Goal: Transaction & Acquisition: Purchase product/service

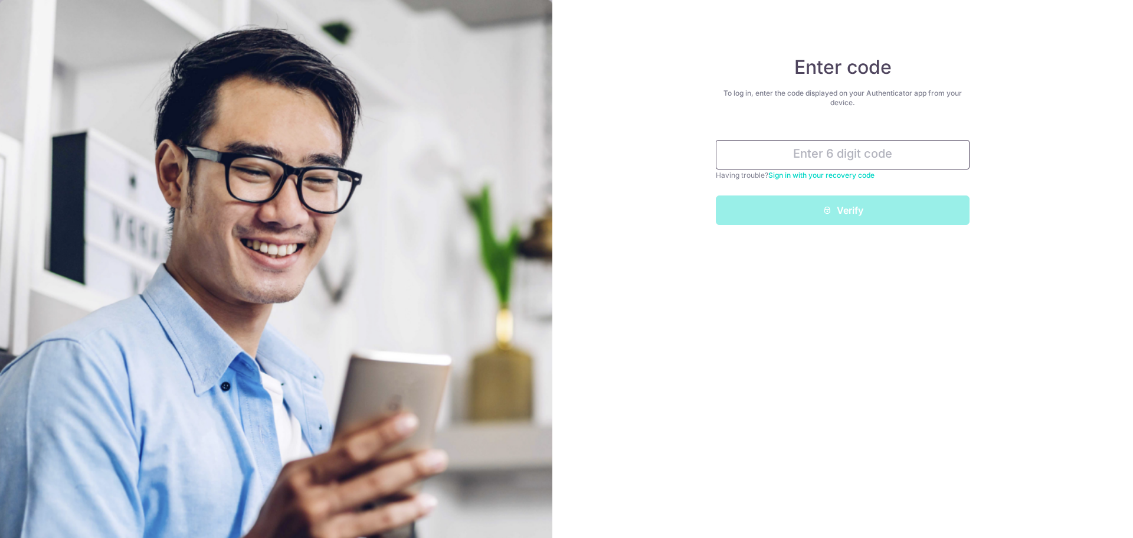
click at [808, 155] on input "text" at bounding box center [843, 155] width 254 height 30
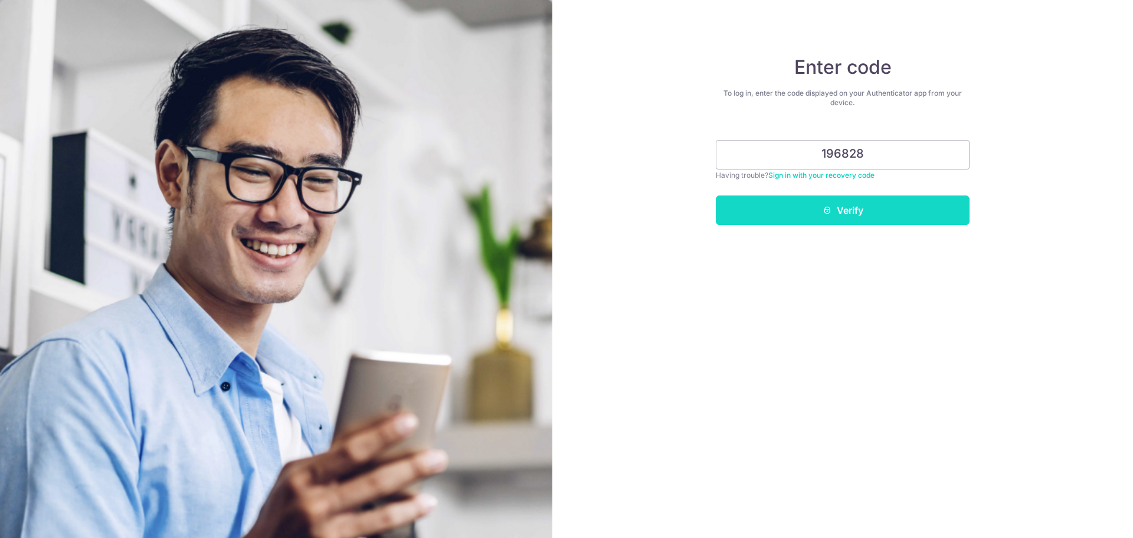
type input "196828"
click at [835, 215] on button "Verify" at bounding box center [843, 210] width 254 height 30
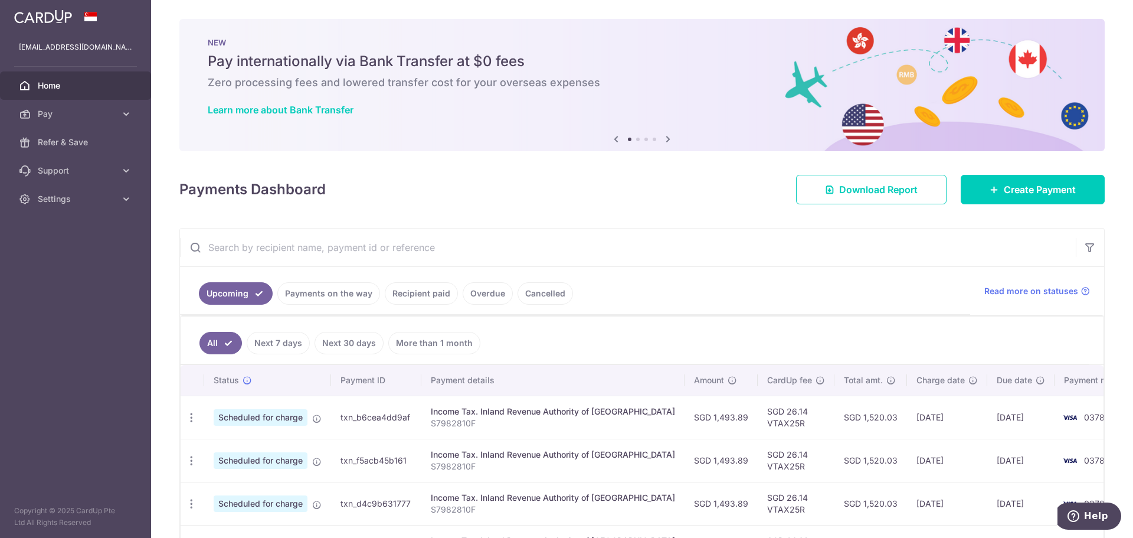
scroll to position [59, 0]
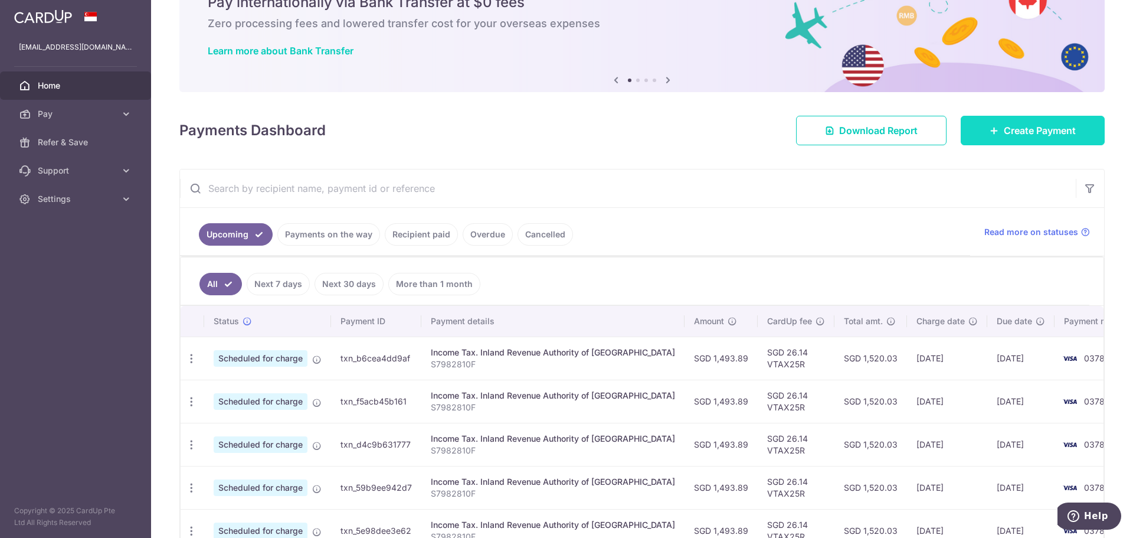
click at [1025, 126] on span "Create Payment" at bounding box center [1040, 130] width 72 height 14
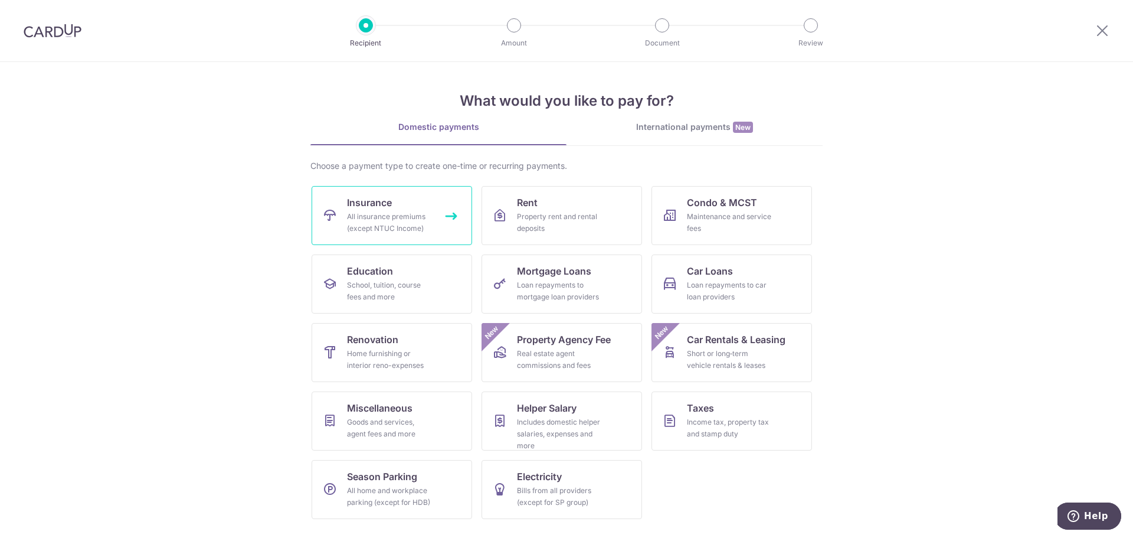
click at [398, 211] on div "All insurance premiums (except NTUC Income)" at bounding box center [389, 223] width 85 height 24
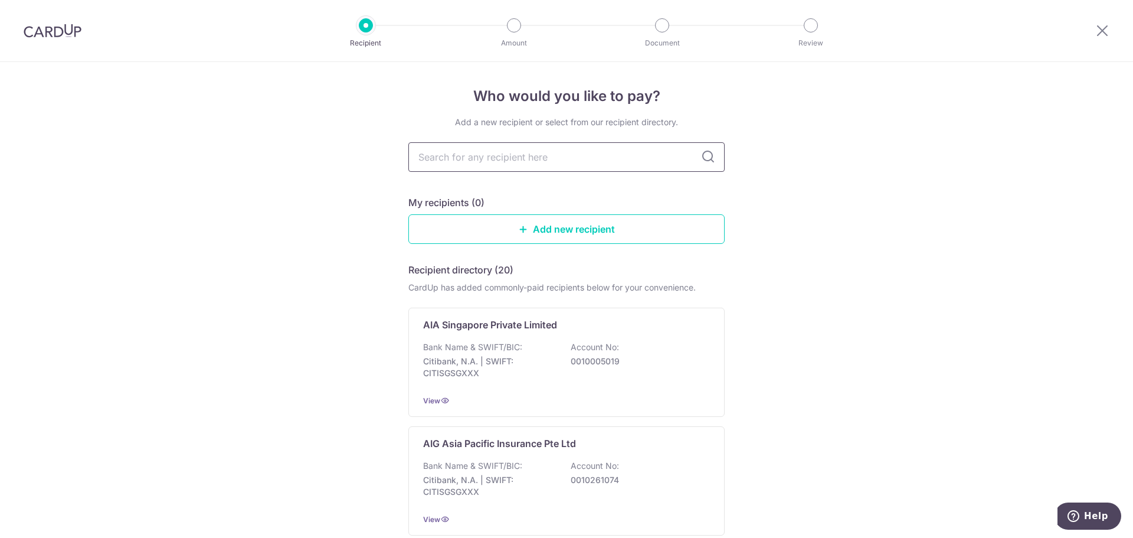
click at [490, 163] on input "text" at bounding box center [566, 157] width 316 height 30
type input "prudential"
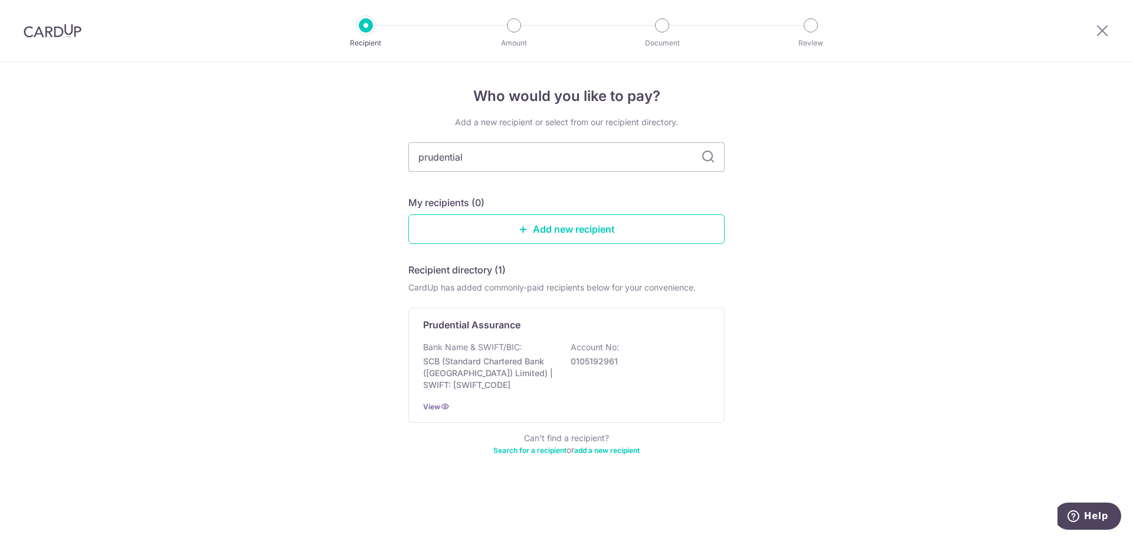
click at [708, 156] on icon at bounding box center [708, 157] width 14 height 14
click at [501, 356] on p "SCB (Standard Chartered Bank (Singapore) Limited) | SWIFT: SCBLSG22XXX" at bounding box center [489, 372] width 132 height 35
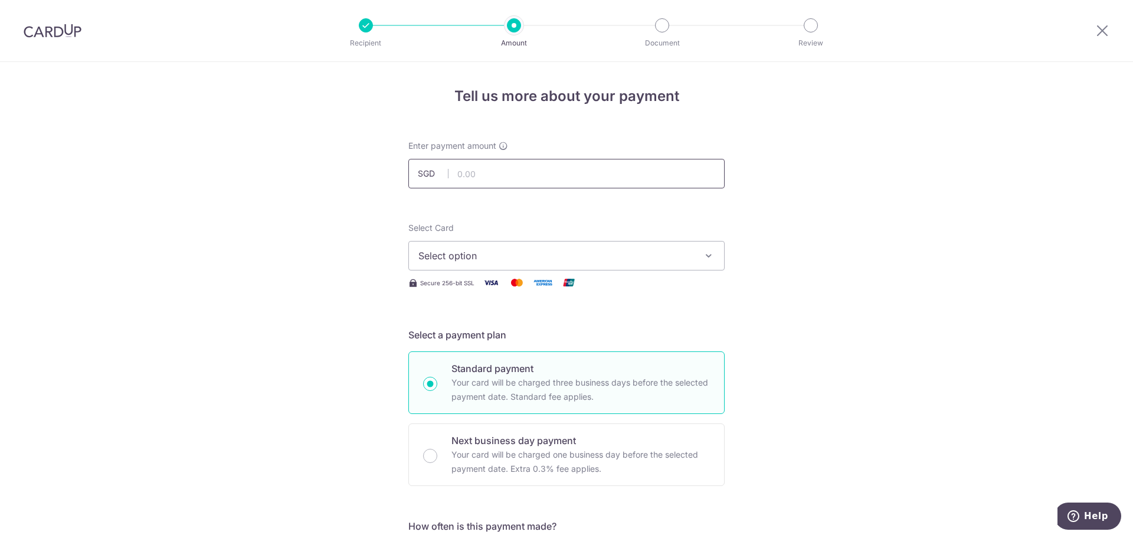
click at [485, 166] on input "text" at bounding box center [566, 174] width 316 height 30
click at [487, 171] on input "text" at bounding box center [566, 174] width 316 height 30
click at [488, 173] on input "text" at bounding box center [566, 174] width 316 height 30
type input "2,212.91"
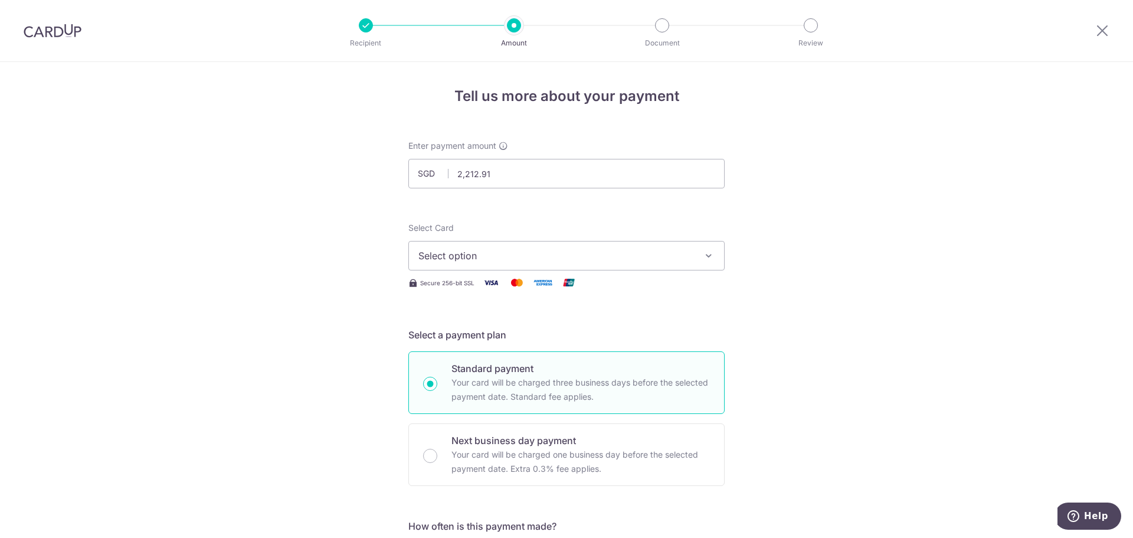
click at [569, 259] on span "Select option" at bounding box center [555, 255] width 275 height 14
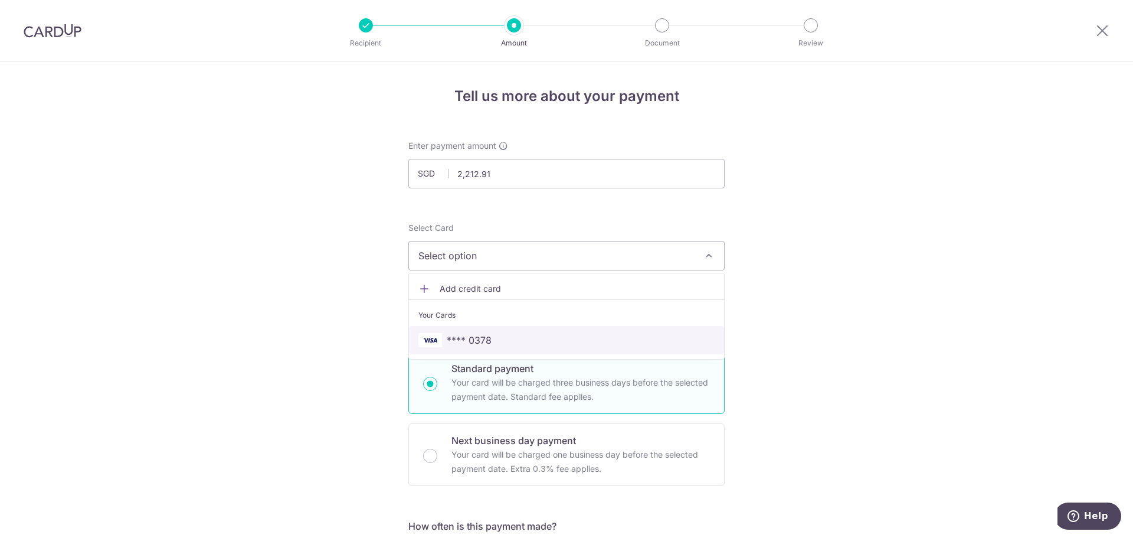
click at [502, 337] on span "**** 0378" at bounding box center [566, 340] width 296 height 14
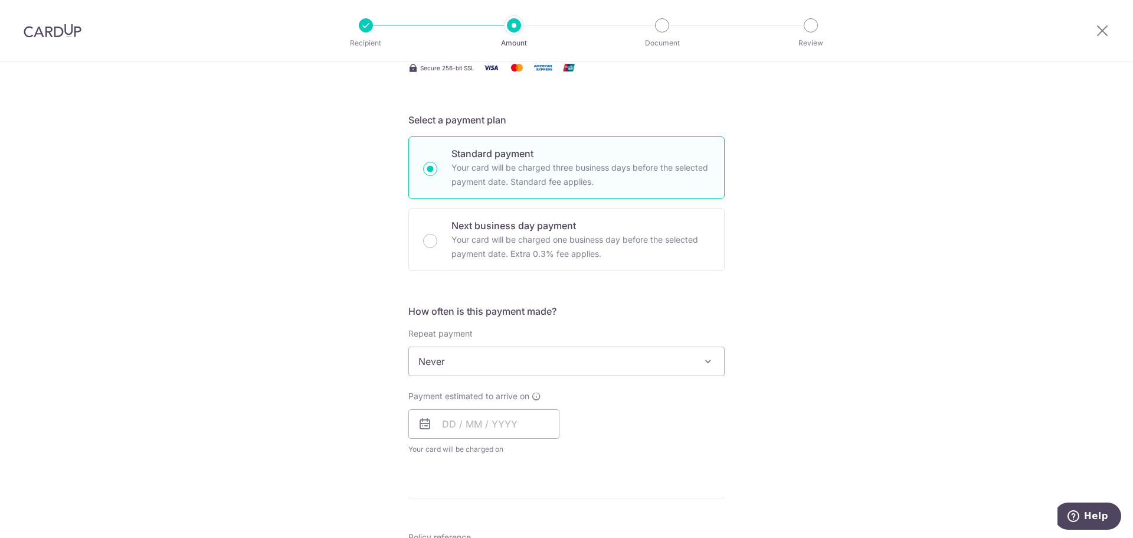
scroll to position [236, 0]
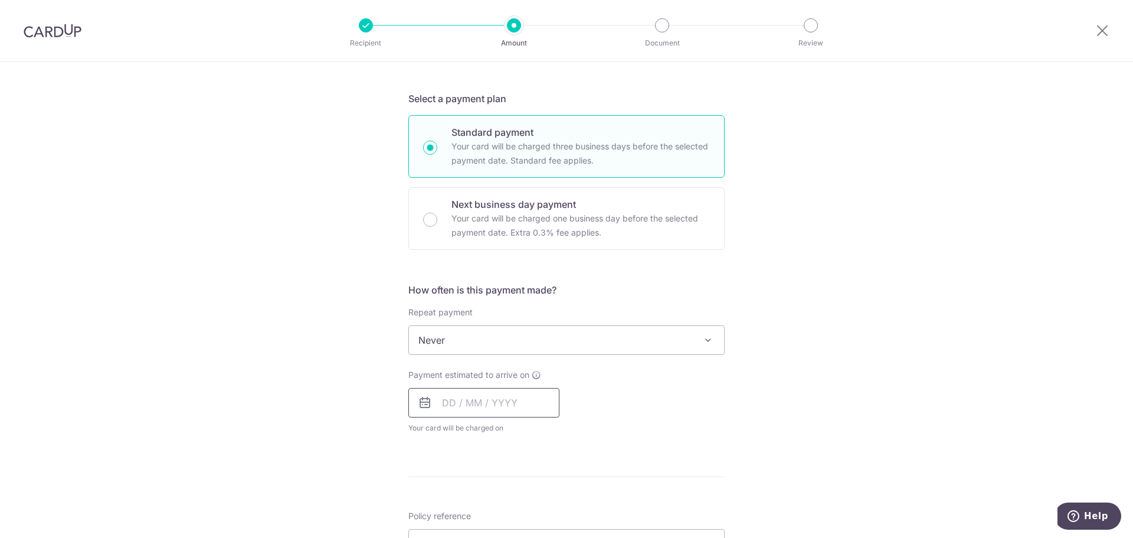
click at [511, 398] on input "text" at bounding box center [483, 403] width 151 height 30
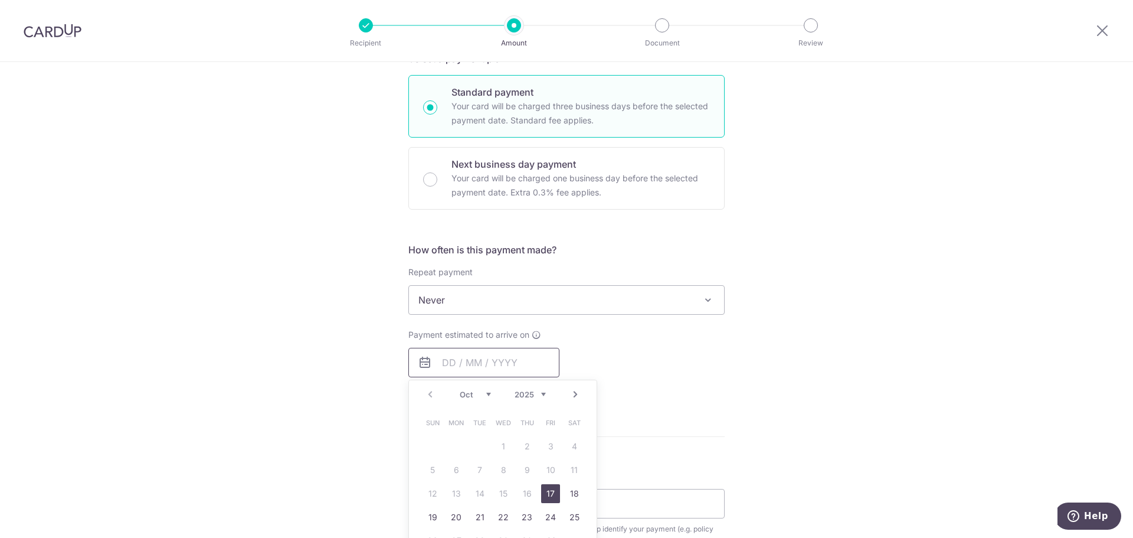
scroll to position [295, 0]
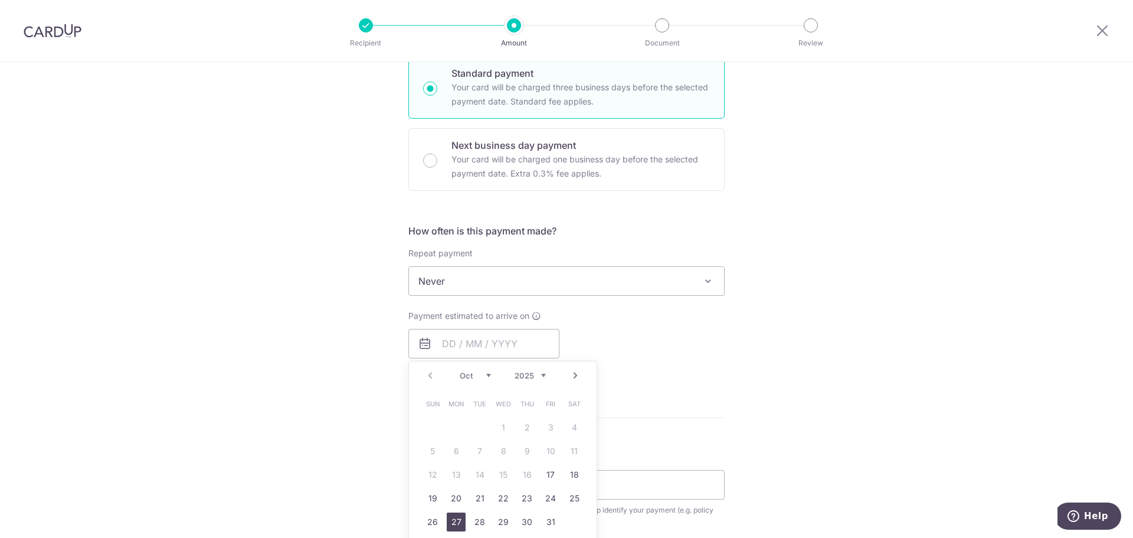
drag, startPoint x: 452, startPoint y: 515, endPoint x: 722, endPoint y: 423, distance: 284.8
click at [452, 515] on link "27" at bounding box center [456, 521] width 19 height 19
type input "[DATE]"
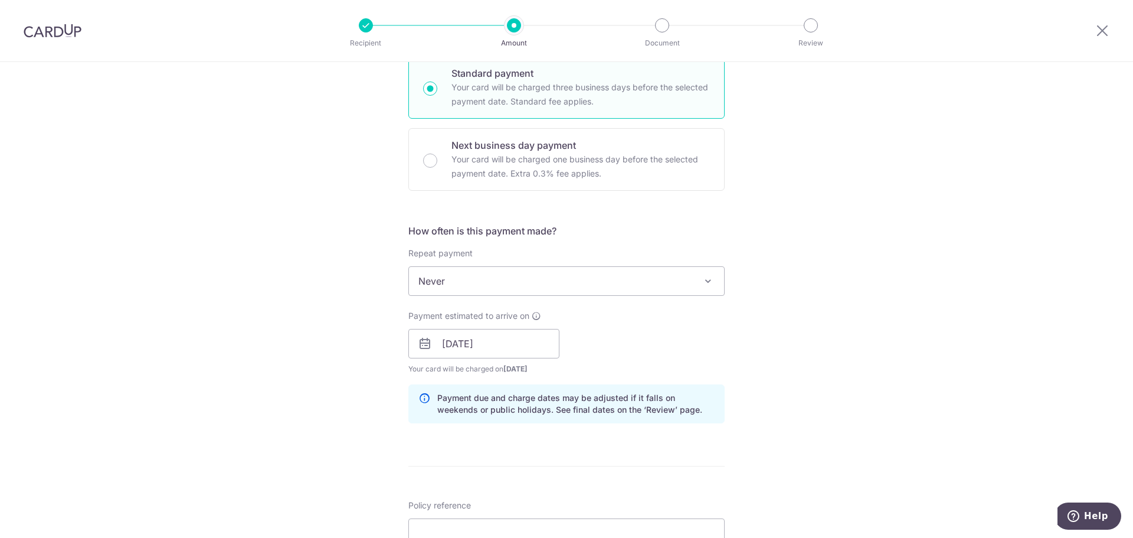
click at [788, 399] on div "Tell us more about your payment Enter payment amount SGD 2,212.91 2212.91 Selec…" at bounding box center [566, 325] width 1133 height 1116
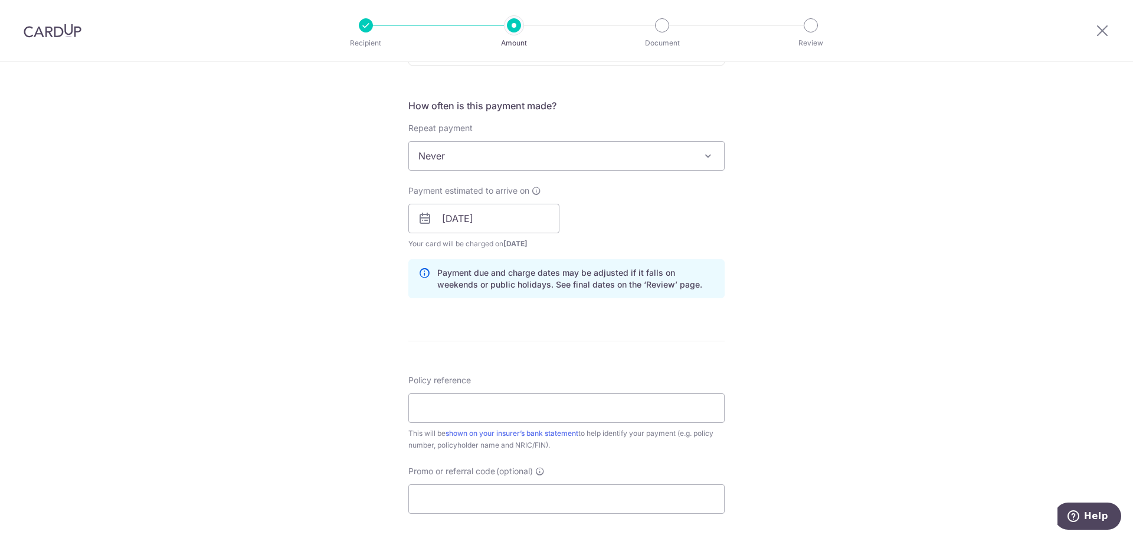
scroll to position [472, 0]
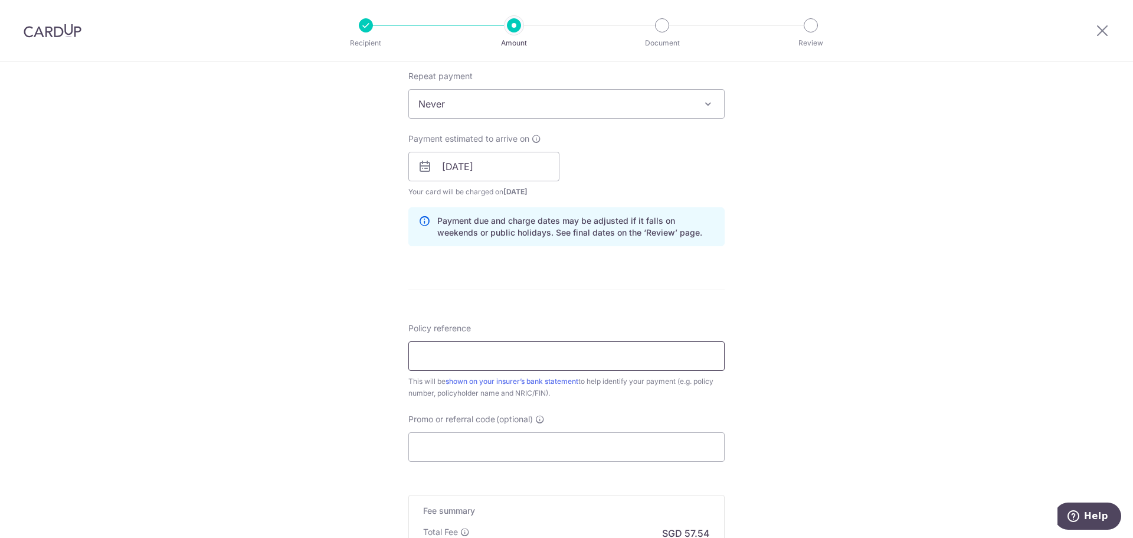
click at [575, 359] on input "Policy reference" at bounding box center [566, 356] width 316 height 30
click at [774, 346] on div "Tell us more about your payment Enter payment amount SGD 2,212.91 2212.91 Selec…" at bounding box center [566, 148] width 1133 height 1116
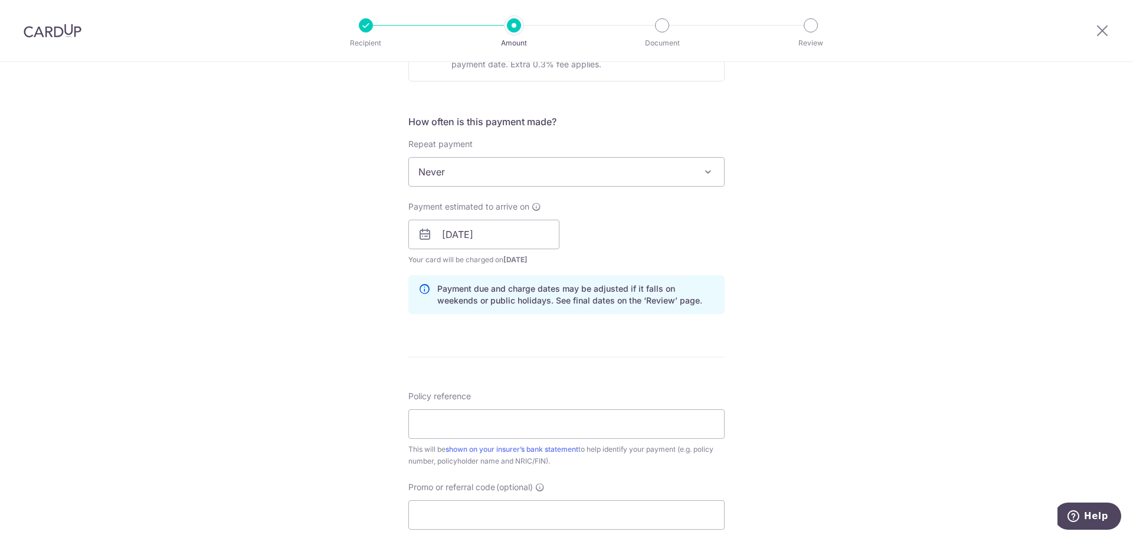
scroll to position [590, 0]
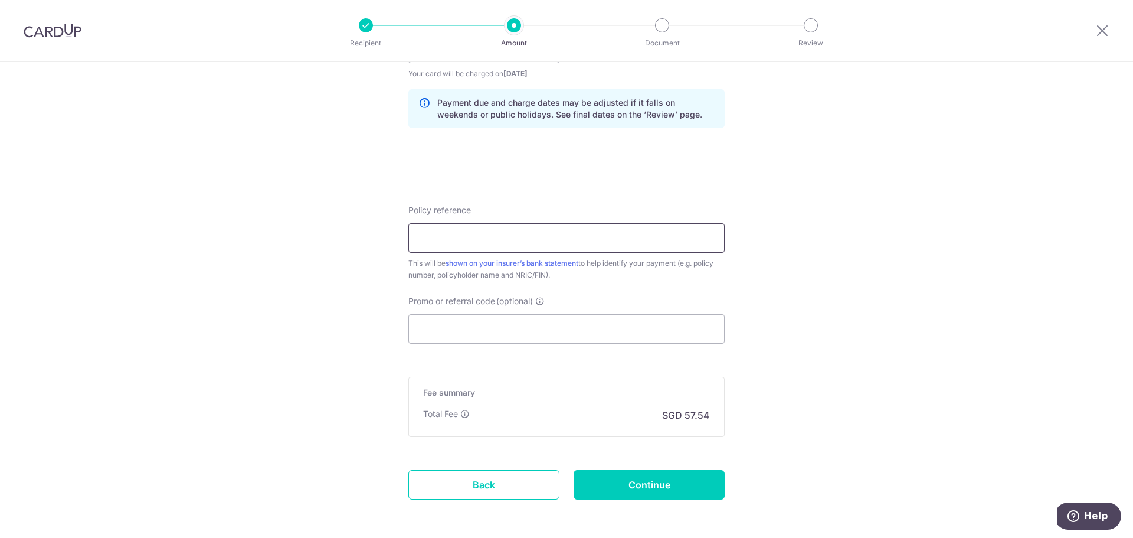
click at [512, 233] on input "Policy reference" at bounding box center [566, 238] width 316 height 30
type input "63481695"
click at [765, 303] on div "Tell us more about your payment Enter payment amount SGD 2,212.91 2212.91 Selec…" at bounding box center [566, 30] width 1133 height 1116
click at [554, 323] on input "Promo or referral code (optional)" at bounding box center [566, 329] width 316 height 30
click at [803, 323] on div "Tell us more about your payment Enter payment amount SGD 2,212.91 2212.91 Selec…" at bounding box center [566, 30] width 1133 height 1116
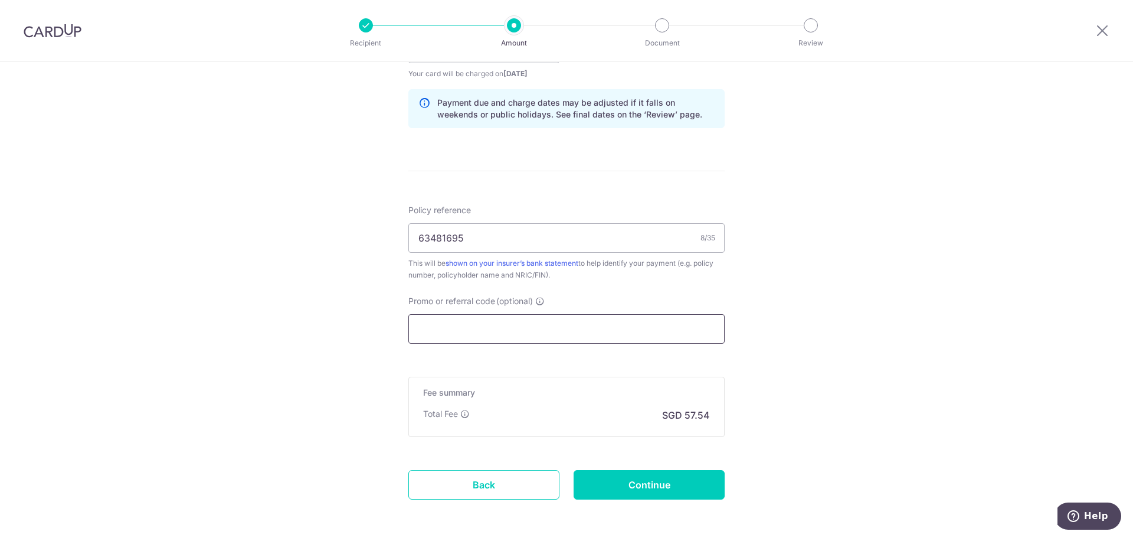
click at [466, 328] on input "Promo or referral code (optional)" at bounding box center [566, 329] width 316 height 30
paste input "OFF225"
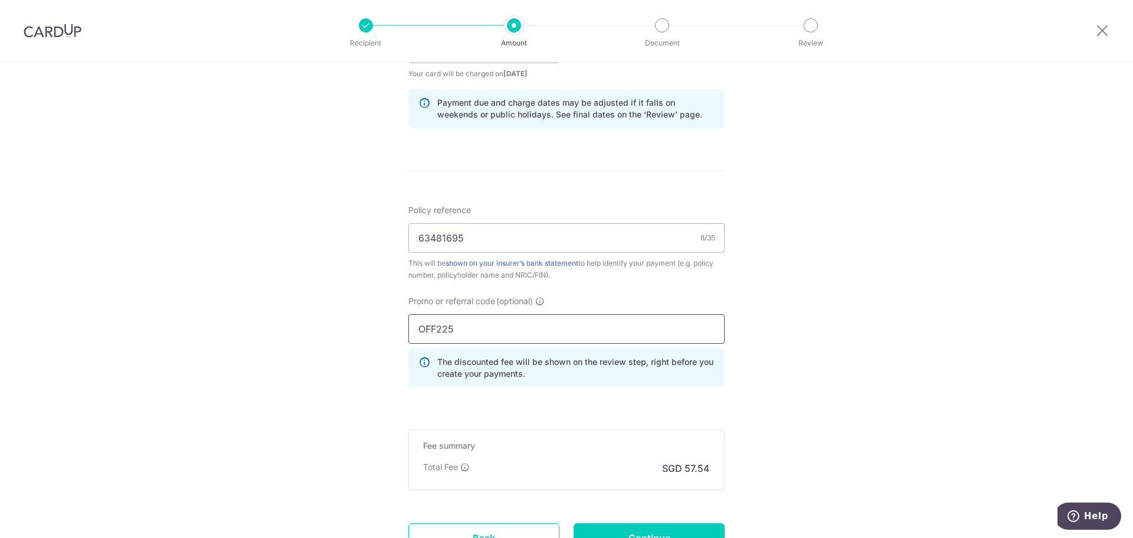
type input "OFF225"
click at [808, 348] on div "Tell us more about your payment Enter payment amount SGD 2,212.91 2212.91 Selec…" at bounding box center [566, 56] width 1133 height 1169
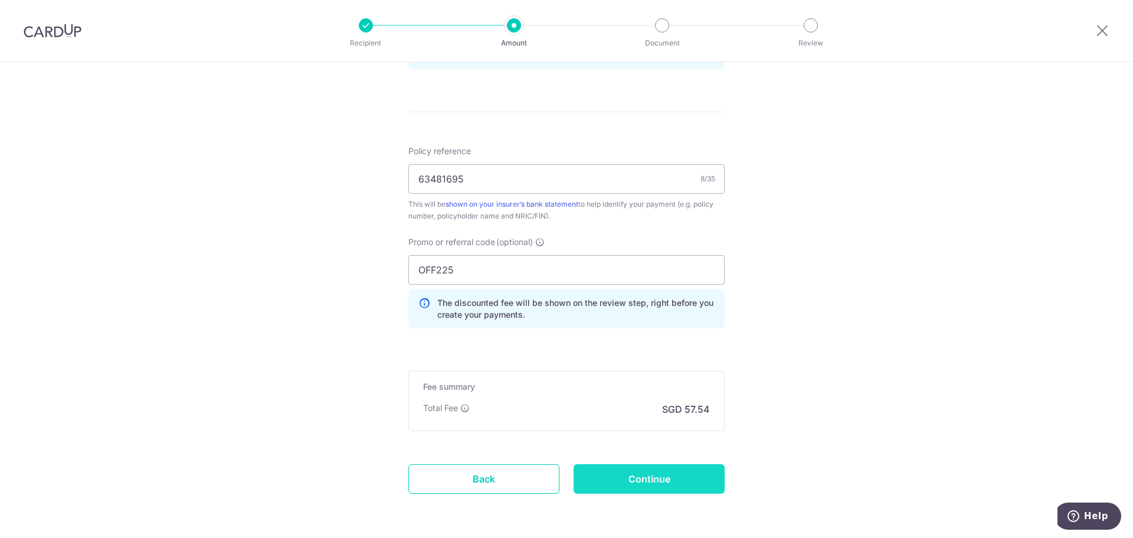
click at [645, 479] on input "Continue" at bounding box center [649, 479] width 151 height 30
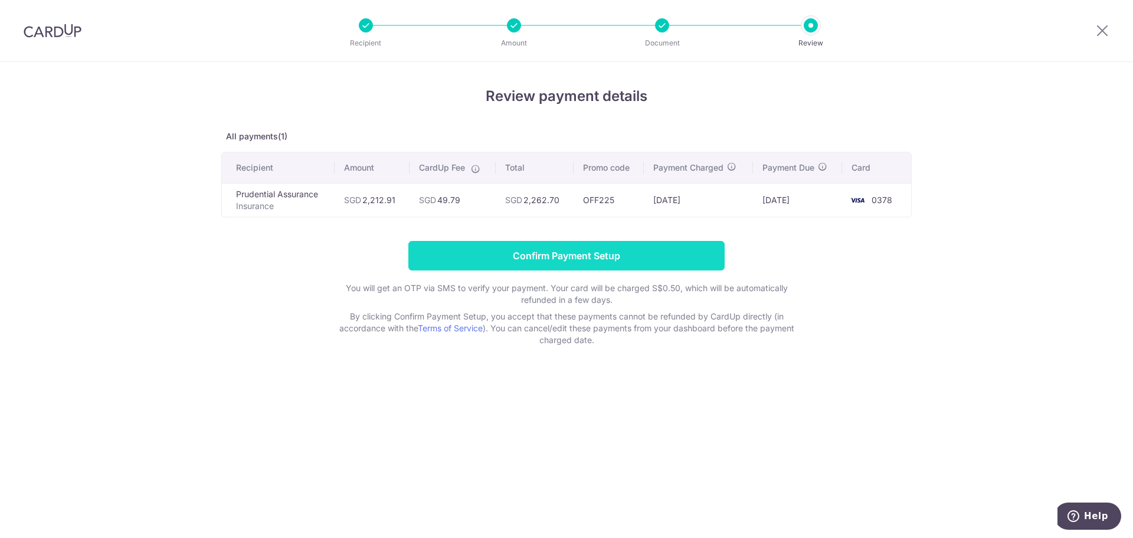
click at [605, 255] on input "Confirm Payment Setup" at bounding box center [566, 256] width 316 height 30
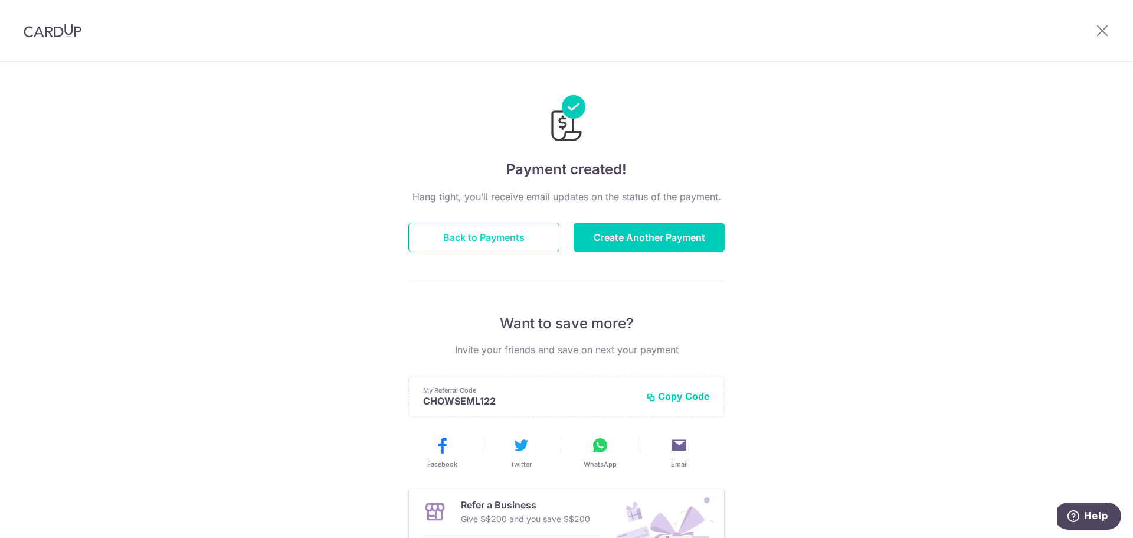
click at [522, 246] on button "Back to Payments" at bounding box center [483, 237] width 151 height 30
